Goal: Navigation & Orientation: Find specific page/section

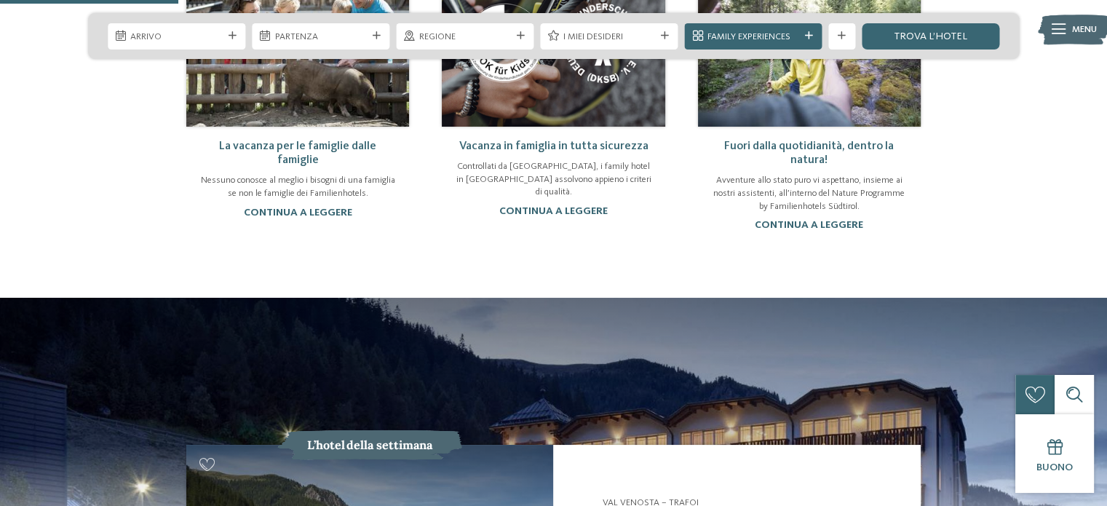
scroll to position [1420, 0]
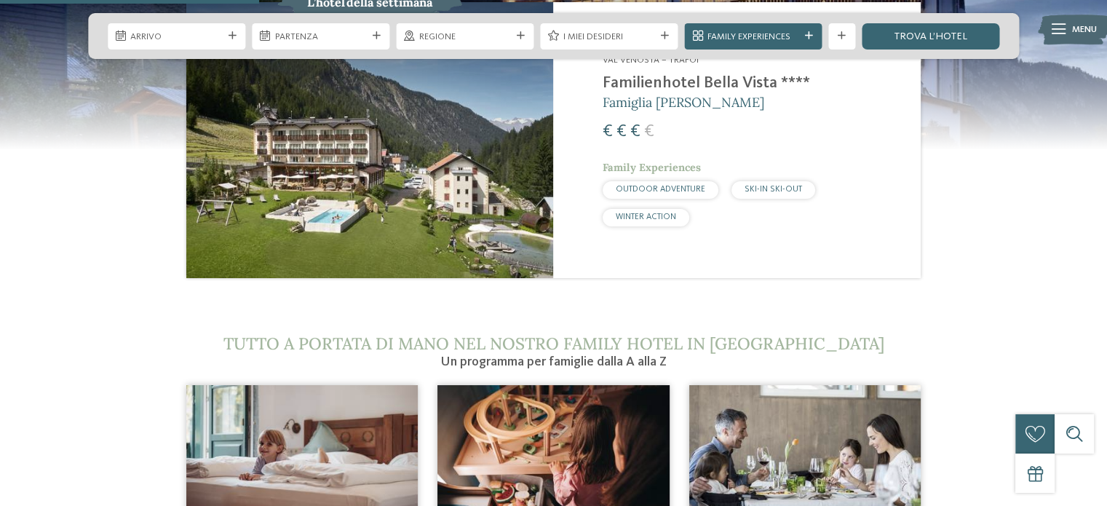
click at [360, 141] on img at bounding box center [369, 139] width 367 height 275
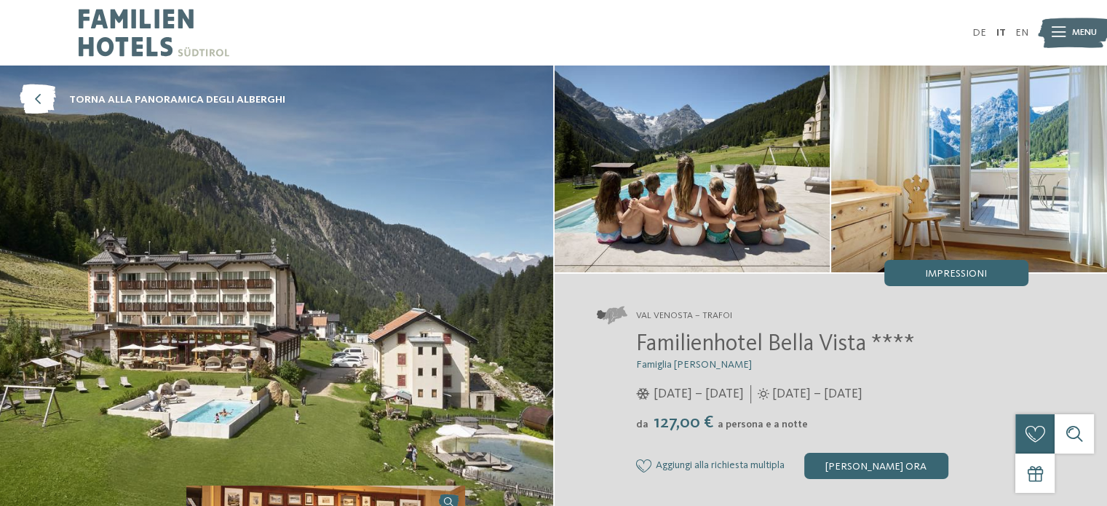
click at [360, 141] on img at bounding box center [276, 288] width 553 height 446
click at [710, 200] on img at bounding box center [693, 168] width 276 height 207
click at [968, 209] on img at bounding box center [969, 168] width 276 height 207
